Goal: Find specific page/section: Find specific page/section

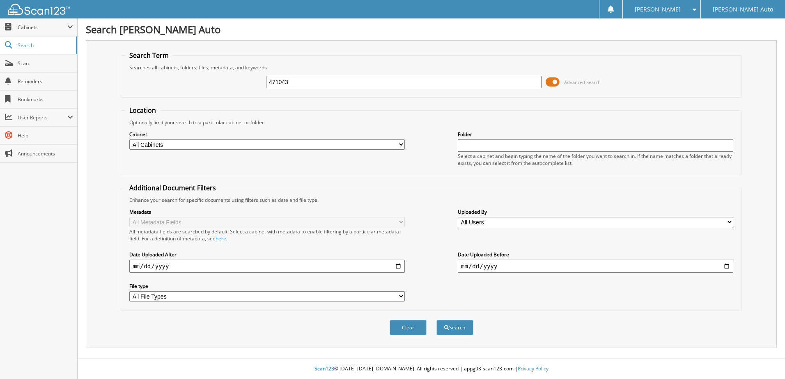
type input "471043"
click at [436, 320] on button "Search" at bounding box center [454, 327] width 37 height 15
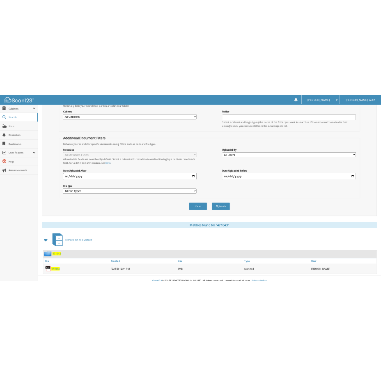
scroll to position [112, 0]
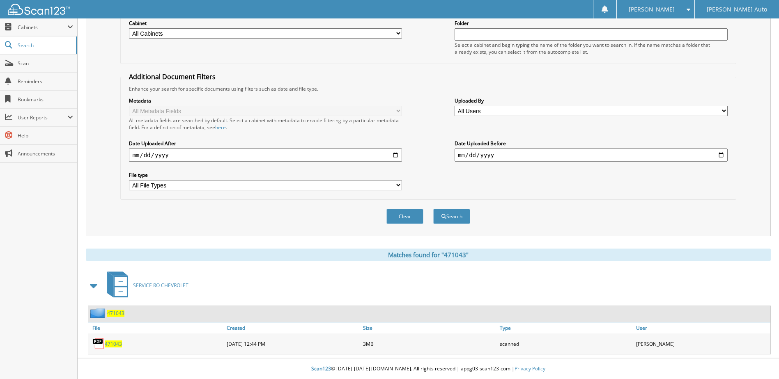
click at [112, 343] on span "471043" at bounding box center [113, 344] width 17 height 7
